Goal: Book appointment/travel/reservation

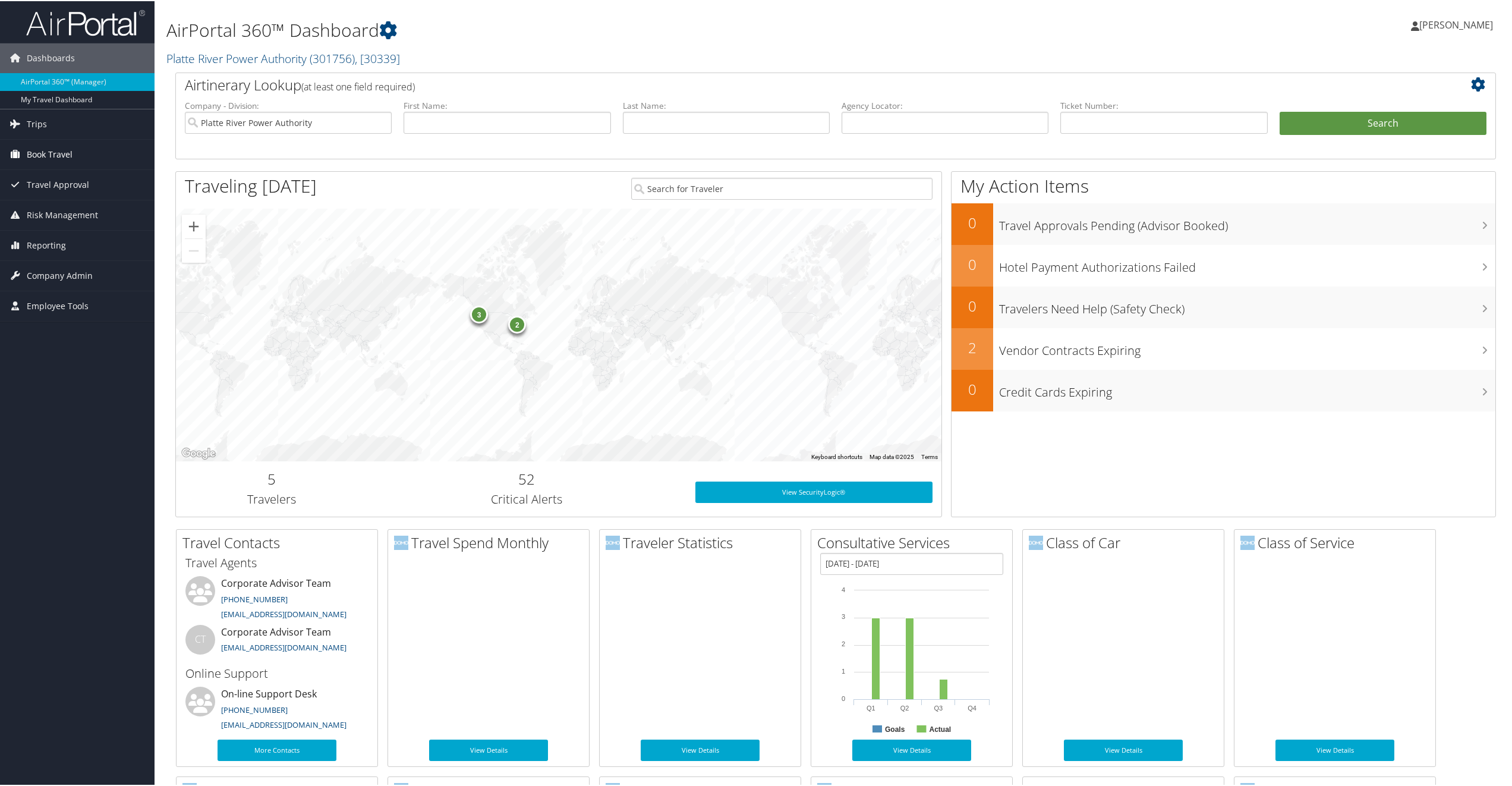
click at [34, 150] on span "Book Travel" at bounding box center [49, 153] width 46 height 30
click at [50, 189] on link "Book/Manage Online Trips" at bounding box center [77, 195] width 155 height 18
click at [67, 196] on link "Book/Manage Online Trips" at bounding box center [77, 195] width 155 height 18
